Goal: Complete application form

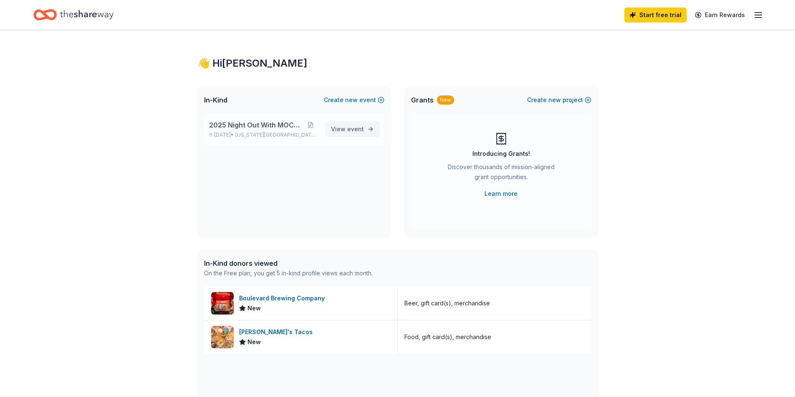
click at [357, 123] on link "View event" at bounding box center [352, 129] width 54 height 15
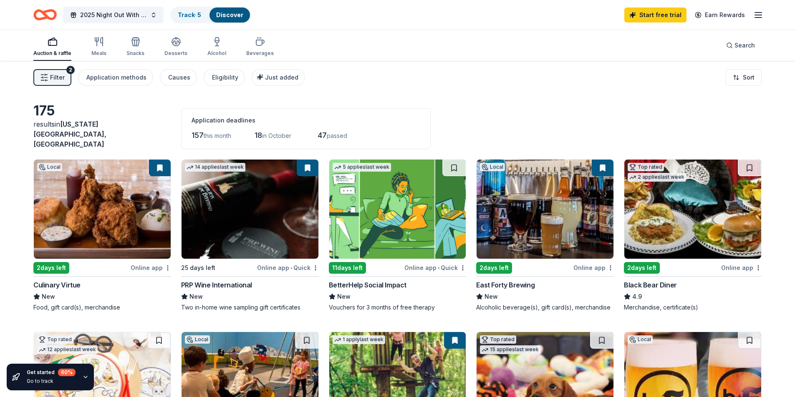
click at [92, 137] on span "Kansas City, MO" at bounding box center [69, 134] width 73 height 28
click at [739, 45] on span "Search" at bounding box center [744, 45] width 20 height 10
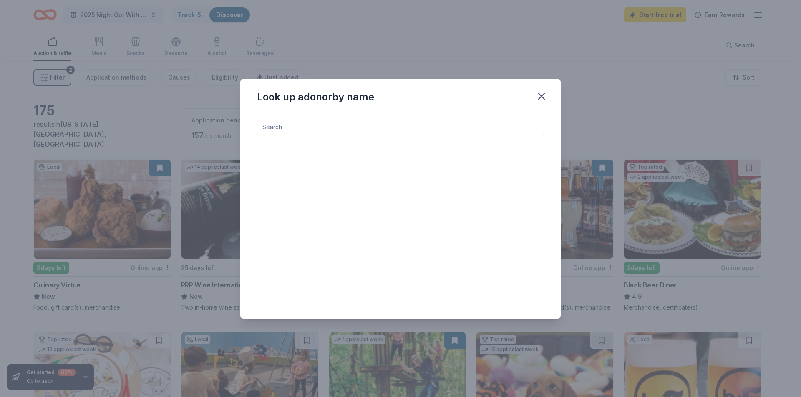
click at [342, 125] on input at bounding box center [400, 127] width 287 height 17
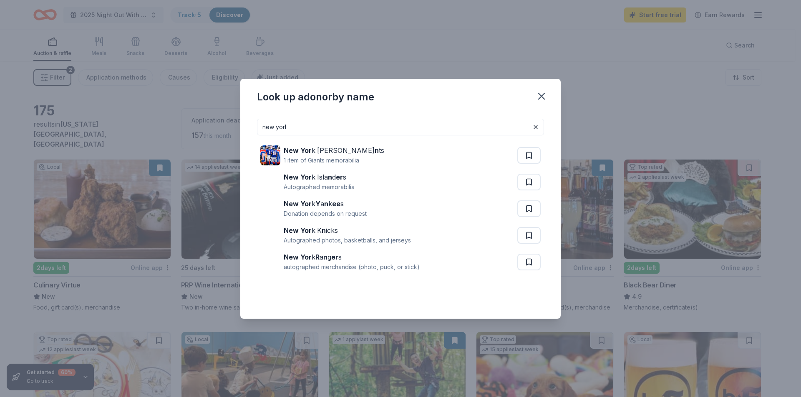
type input "new yorl"
click at [540, 97] on icon "button" at bounding box center [542, 97] width 12 height 12
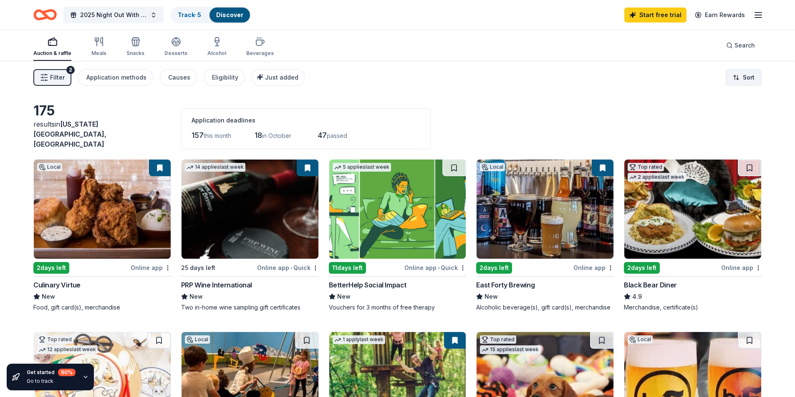
click at [748, 74] on html "2025 Night Out With MOCSA Track · 5 Discover Start free trial Earn Rewards Auct…" at bounding box center [397, 198] width 795 height 397
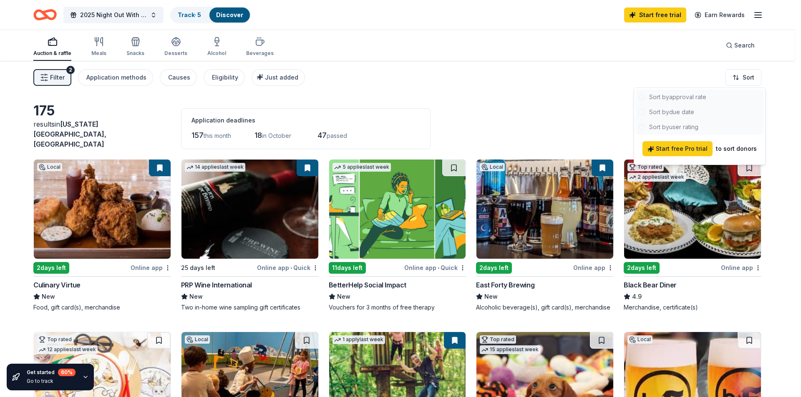
click at [622, 67] on html "2025 Night Out With MOCSA Track · 5 Discover Start free trial Earn Rewards Auct…" at bounding box center [400, 198] width 801 height 397
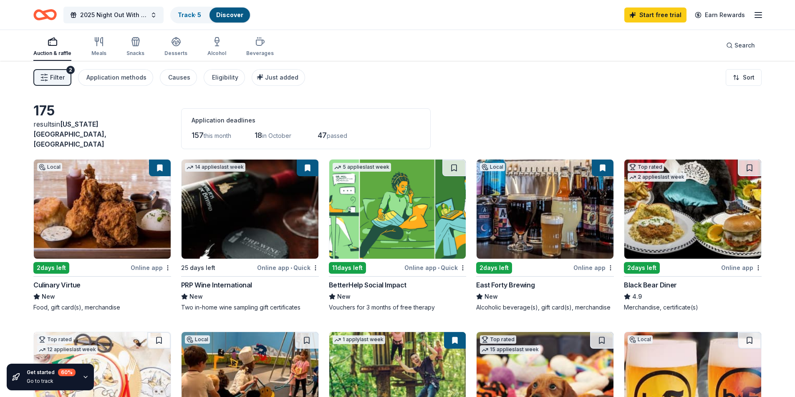
click at [757, 13] on icon "button" at bounding box center [758, 15] width 10 height 10
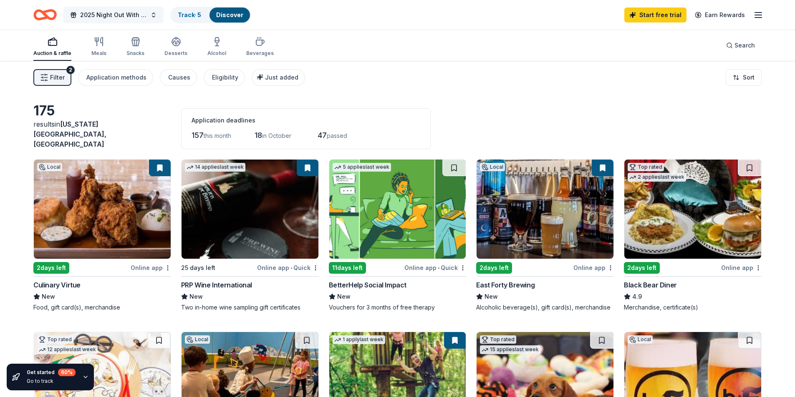
click at [118, 13] on span "2025 Night Out With MOCSA" at bounding box center [113, 15] width 67 height 10
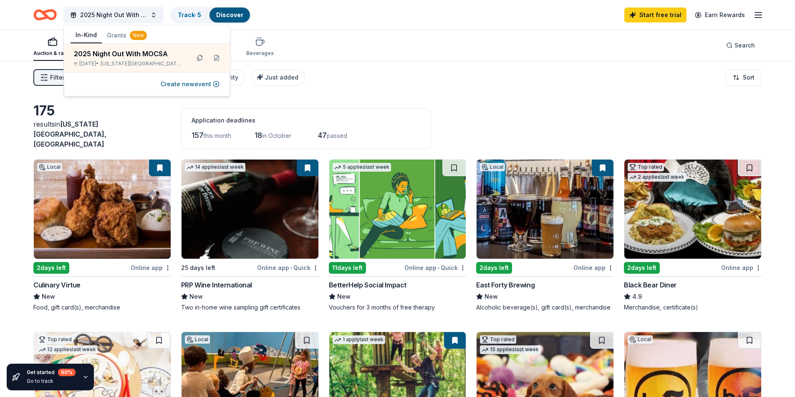
click at [359, 56] on div "Auction & raffle Meals Snacks Desserts Alcohol Beverages Search" at bounding box center [397, 45] width 728 height 31
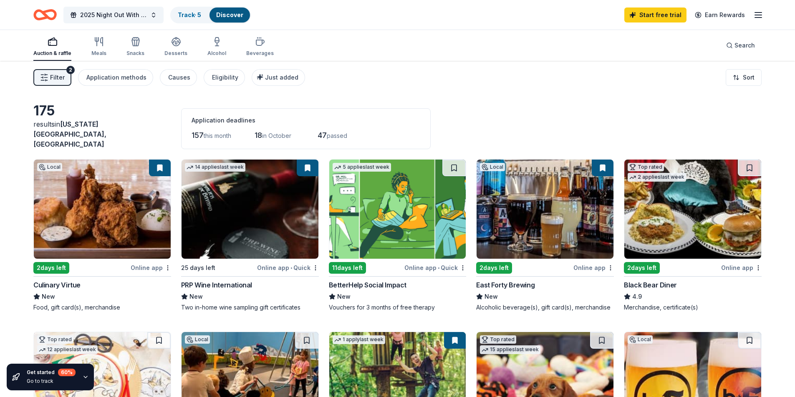
click at [227, 18] on link "Discover" at bounding box center [229, 14] width 27 height 7
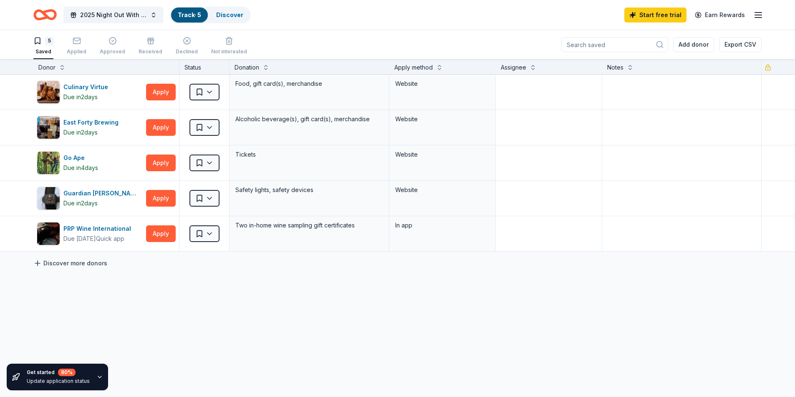
click at [73, 262] on link "Discover more donors" at bounding box center [70, 264] width 74 height 10
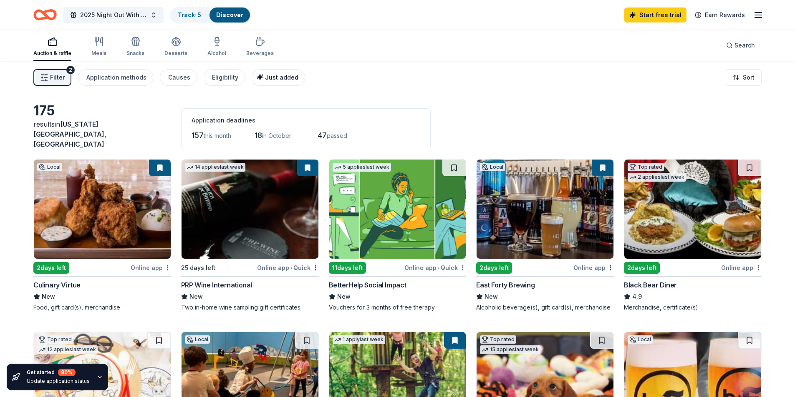
click at [275, 71] on button "Just added" at bounding box center [278, 77] width 53 height 17
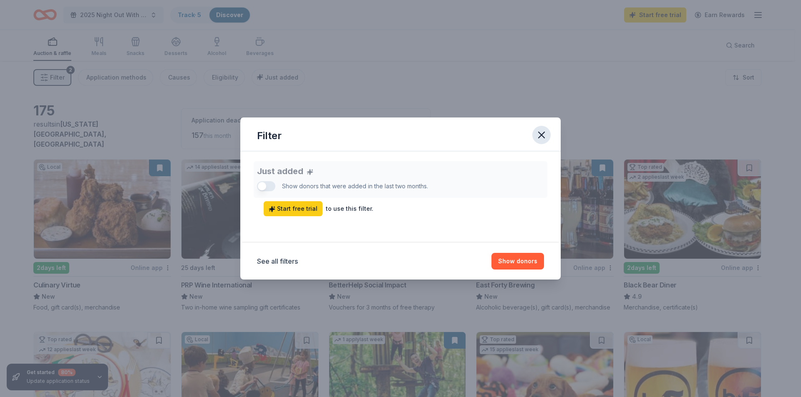
click at [538, 137] on icon "button" at bounding box center [542, 135] width 12 height 12
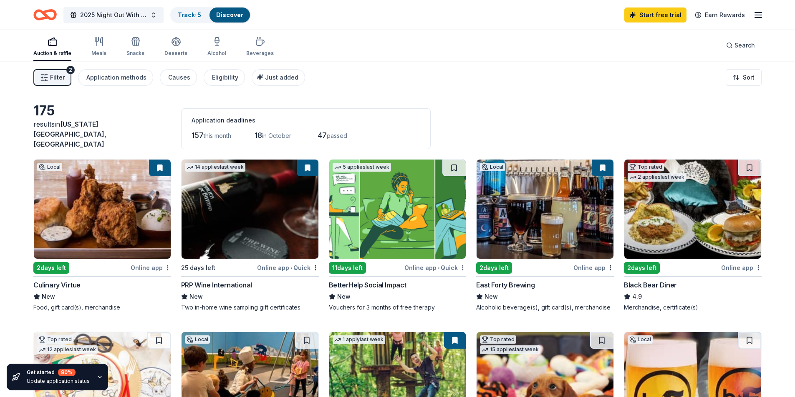
click at [55, 81] on span "Filter" at bounding box center [57, 78] width 15 height 10
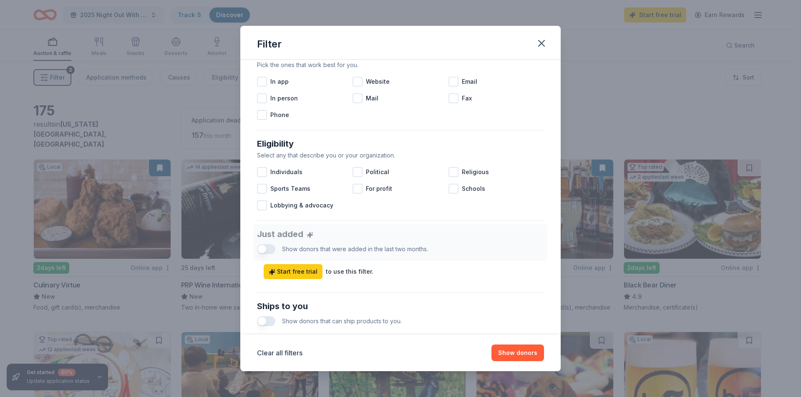
scroll to position [331, 0]
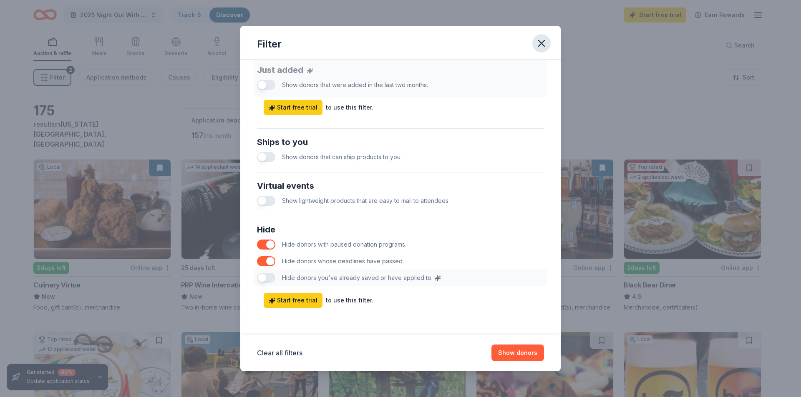
click at [541, 44] on icon "button" at bounding box center [541, 43] width 6 height 6
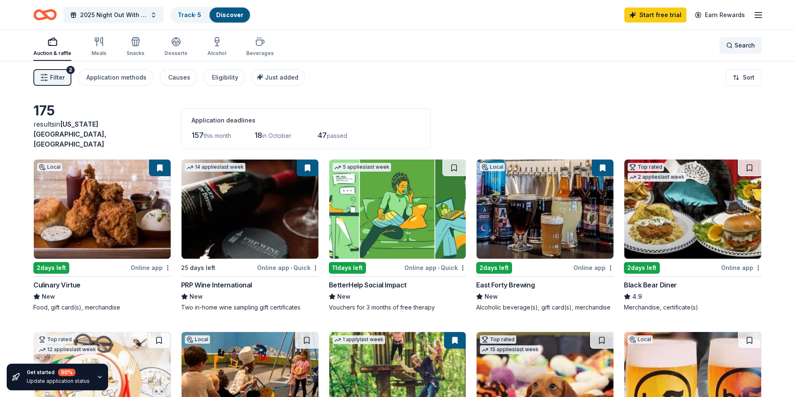
click at [735, 43] on span "Search" at bounding box center [744, 45] width 20 height 10
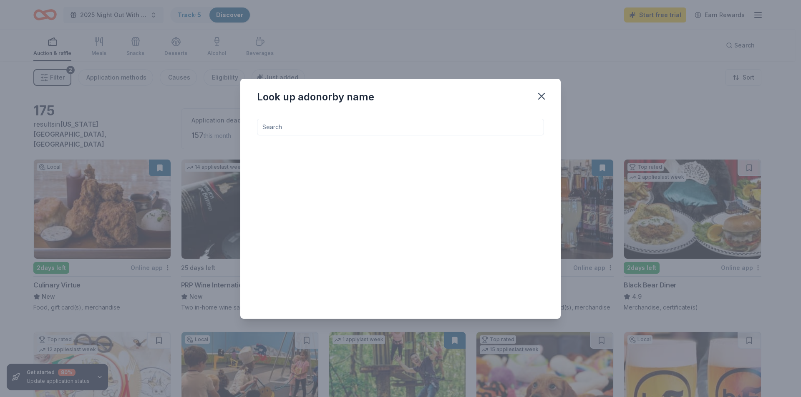
click at [333, 132] on input at bounding box center [400, 127] width 287 height 17
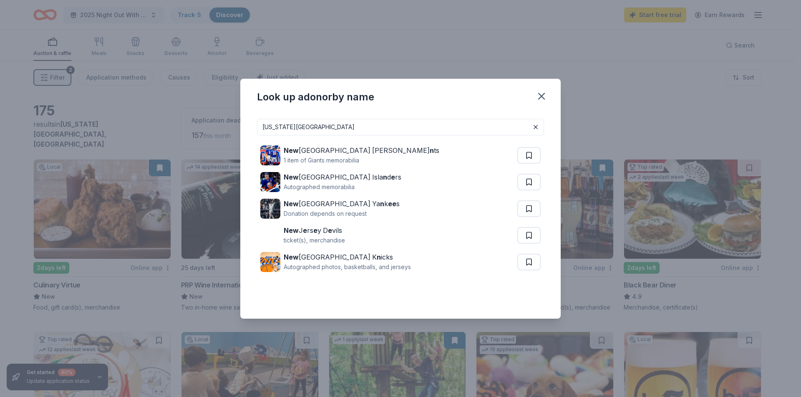
type input "new york city"
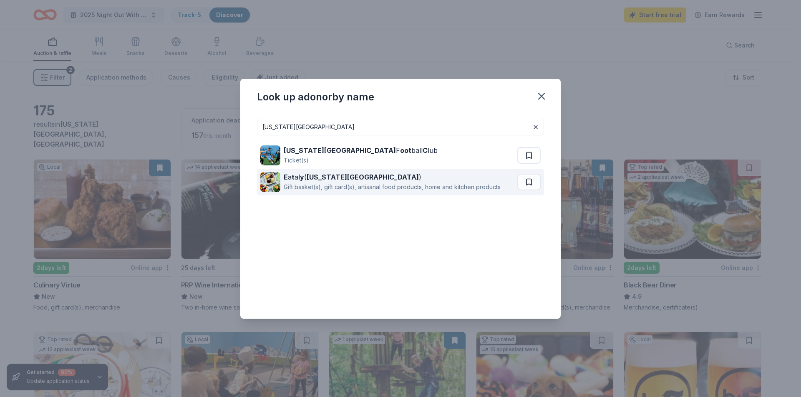
click at [351, 187] on div "Gift basket(s), gift card(s), artisanal food products, home and kitchen products" at bounding box center [392, 187] width 217 height 10
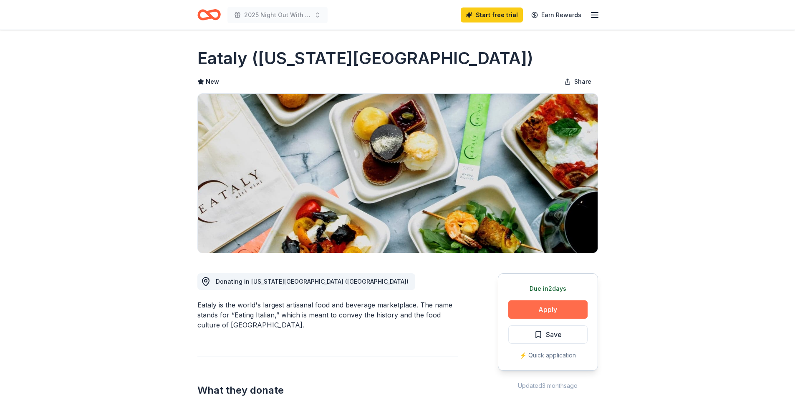
click at [538, 307] on button "Apply" at bounding box center [547, 310] width 79 height 18
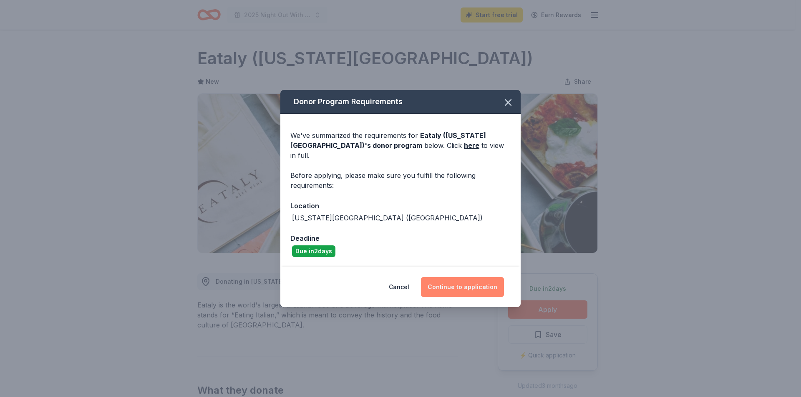
click at [461, 282] on button "Continue to application" at bounding box center [462, 287] width 83 height 20
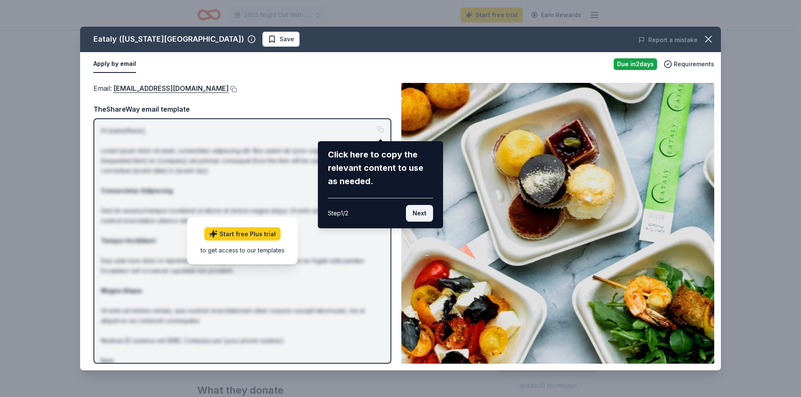
click at [418, 212] on button "Next" at bounding box center [419, 213] width 27 height 17
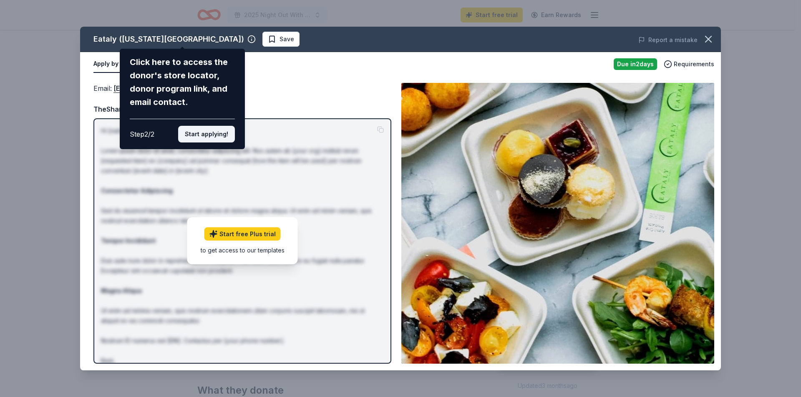
click at [191, 133] on button "Start applying!" at bounding box center [206, 134] width 57 height 17
